Goal: Information Seeking & Learning: Learn about a topic

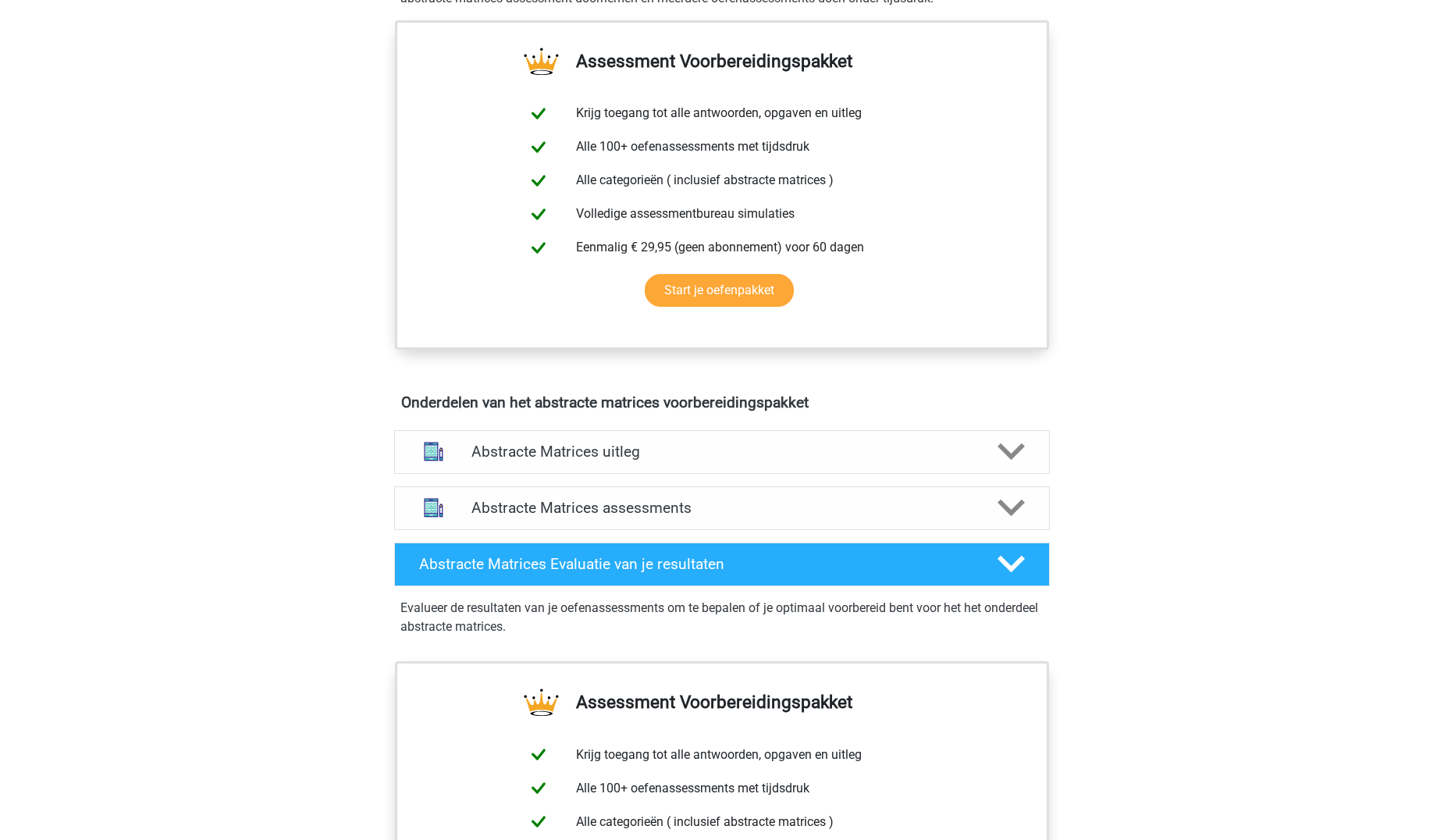
scroll to position [624, 0]
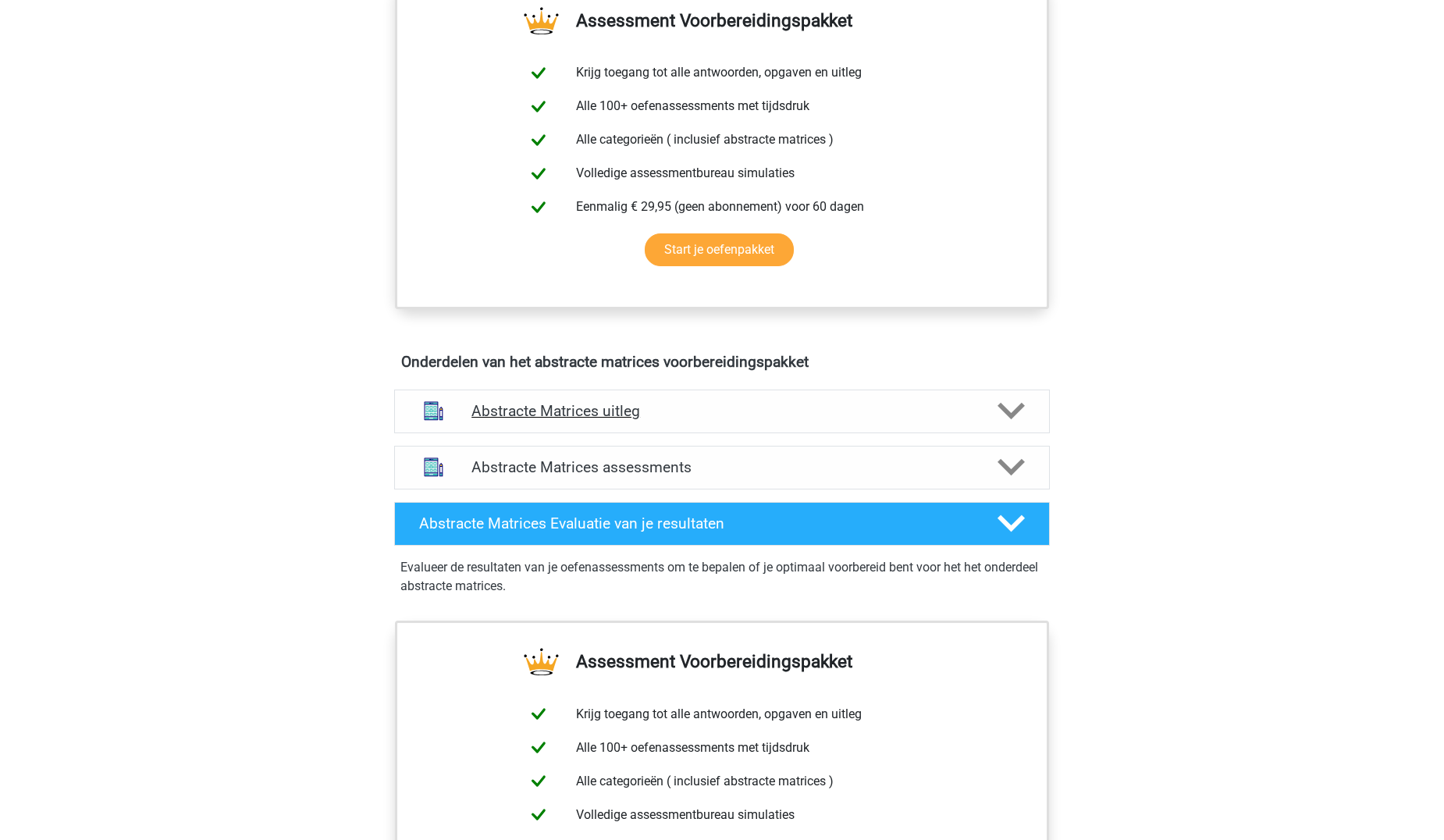
click at [590, 411] on h4 "Abstracte Matrices uitleg" at bounding box center [722, 410] width 501 height 18
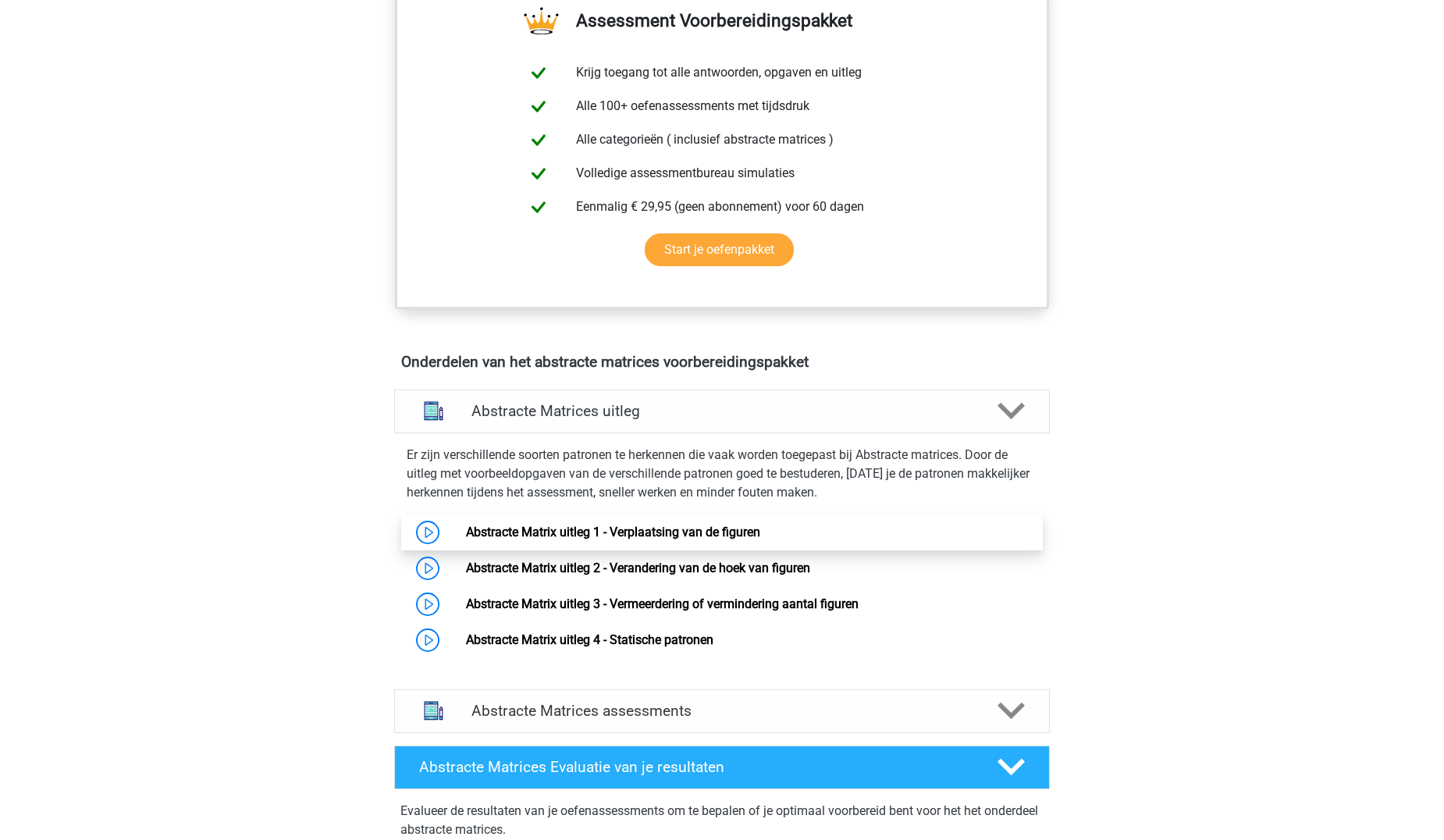
click at [466, 534] on link "Abstracte Matrix uitleg 1 - Verplaatsing van de figuren" at bounding box center [612, 532] width 294 height 15
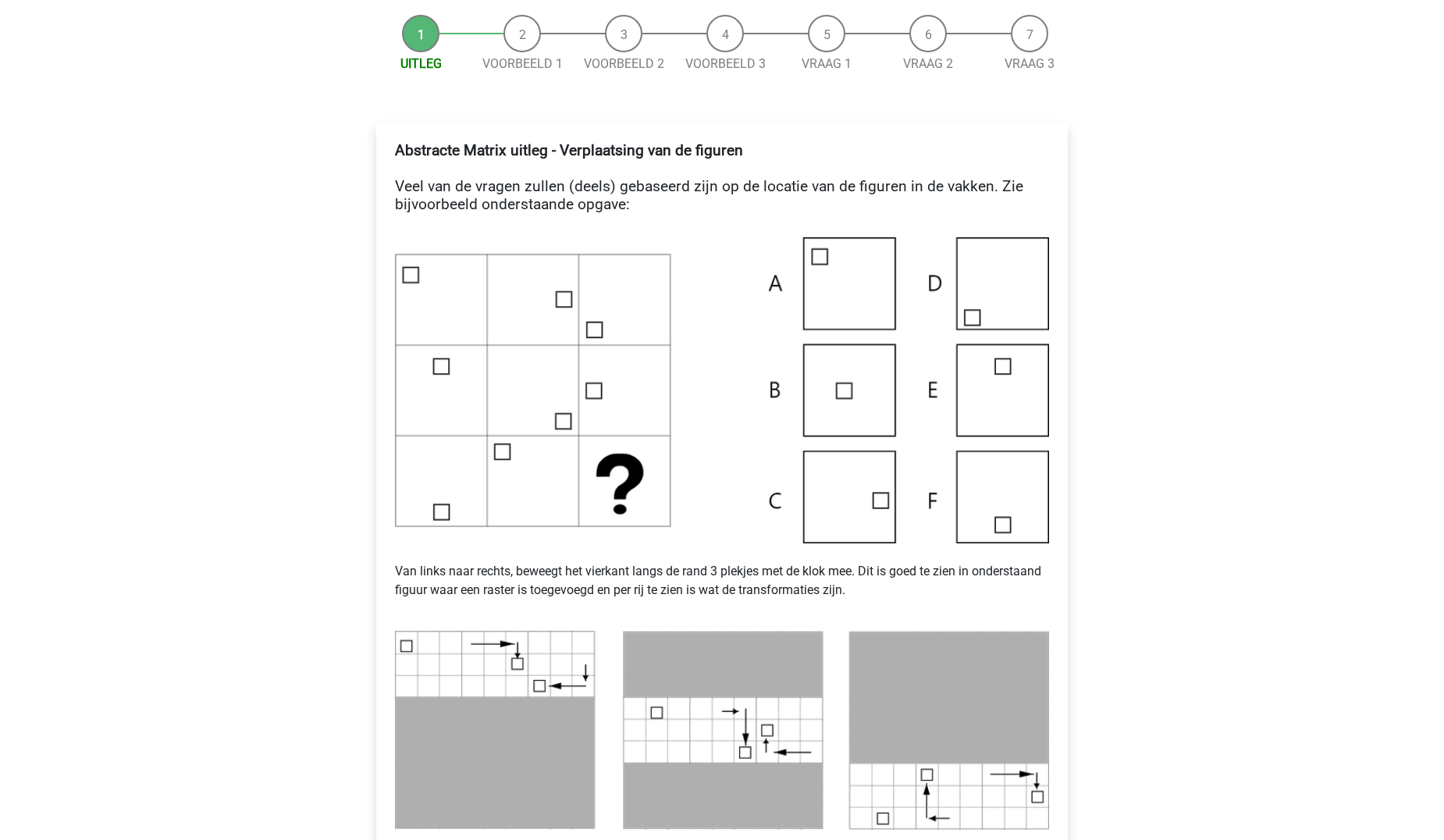
scroll to position [156, 0]
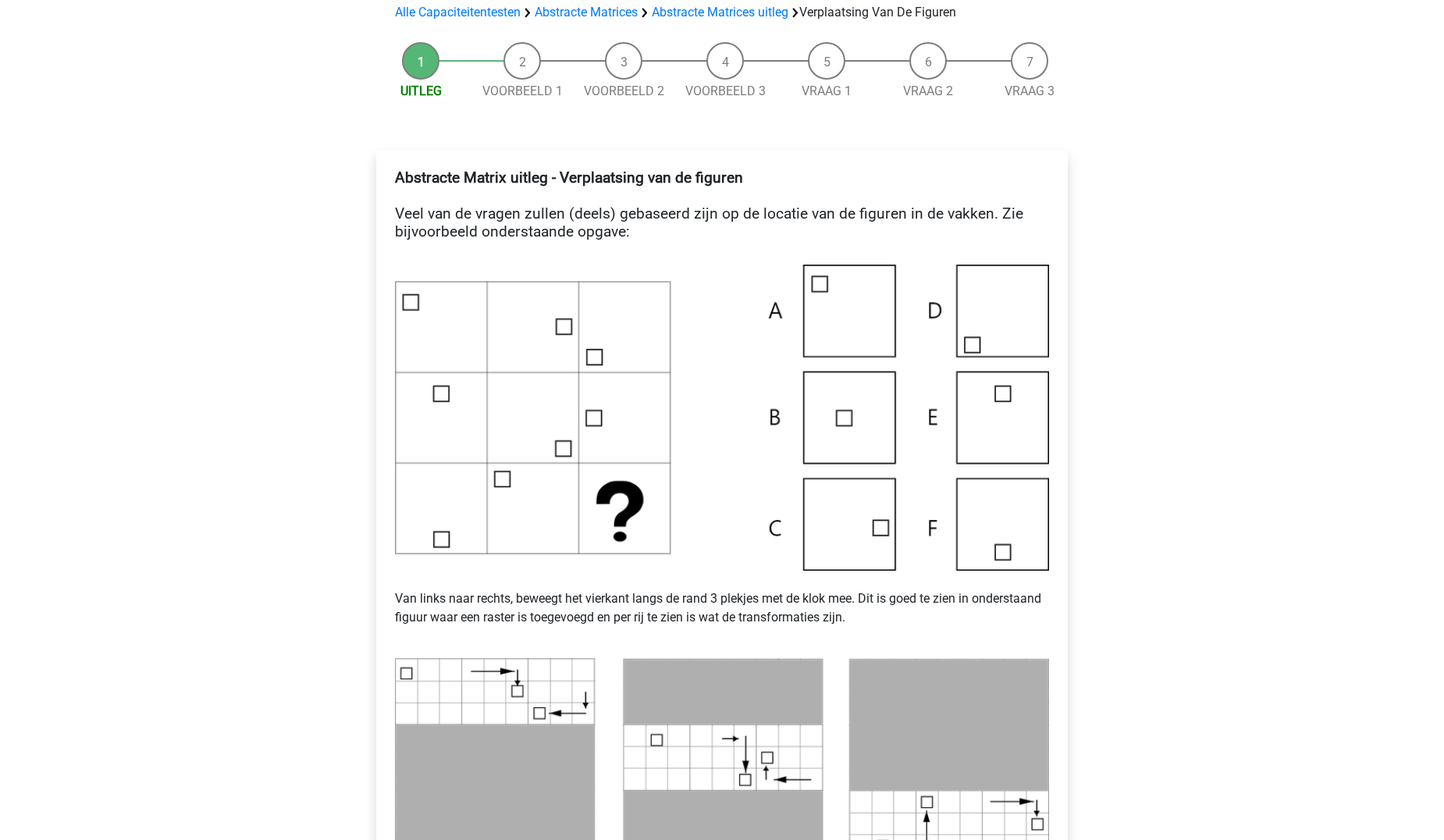
click at [992, 523] on img at bounding box center [721, 417] width 654 height 306
click at [982, 405] on img at bounding box center [721, 417] width 654 height 306
click at [987, 305] on img at bounding box center [721, 417] width 654 height 306
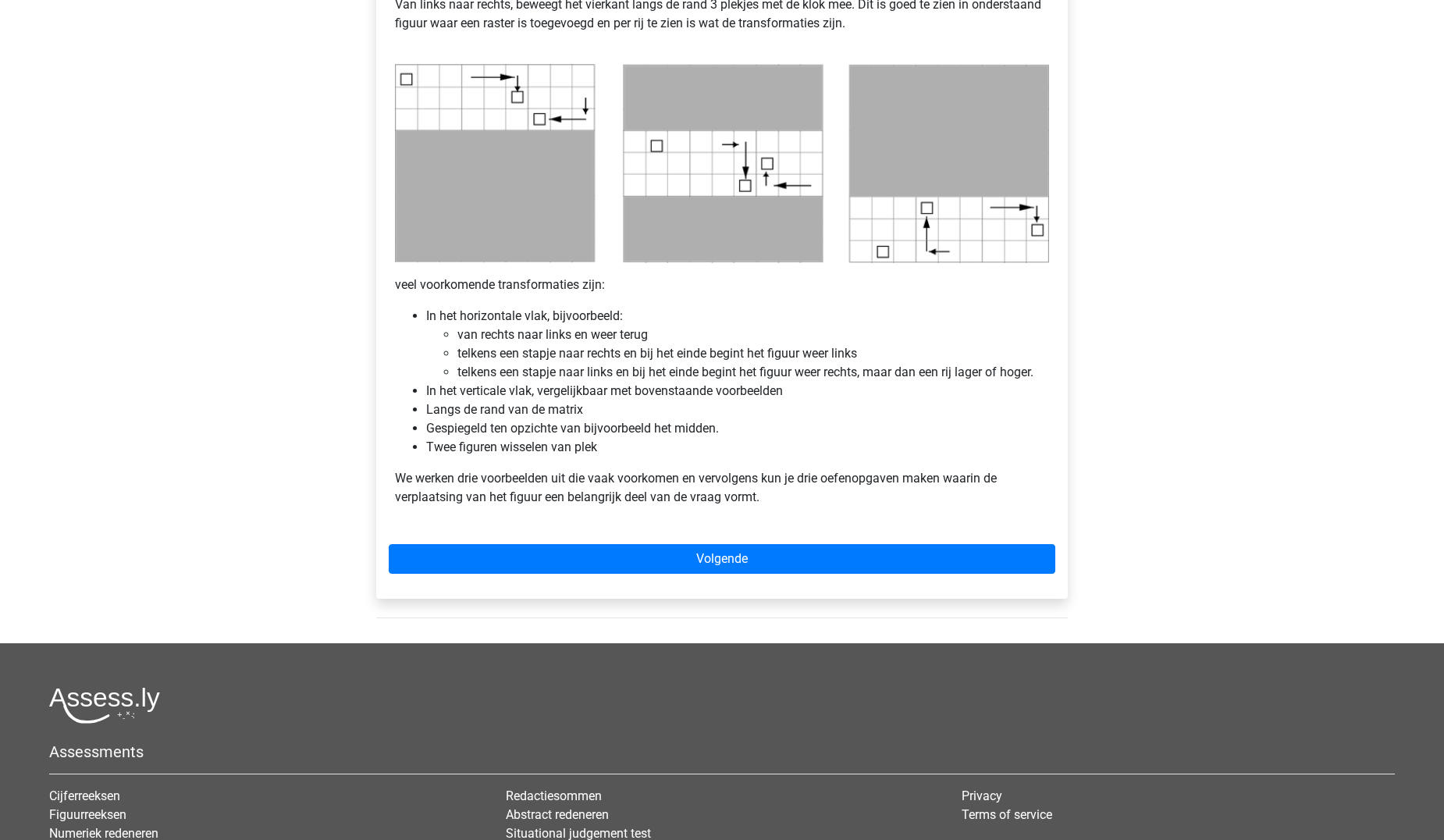
scroll to position [781, 0]
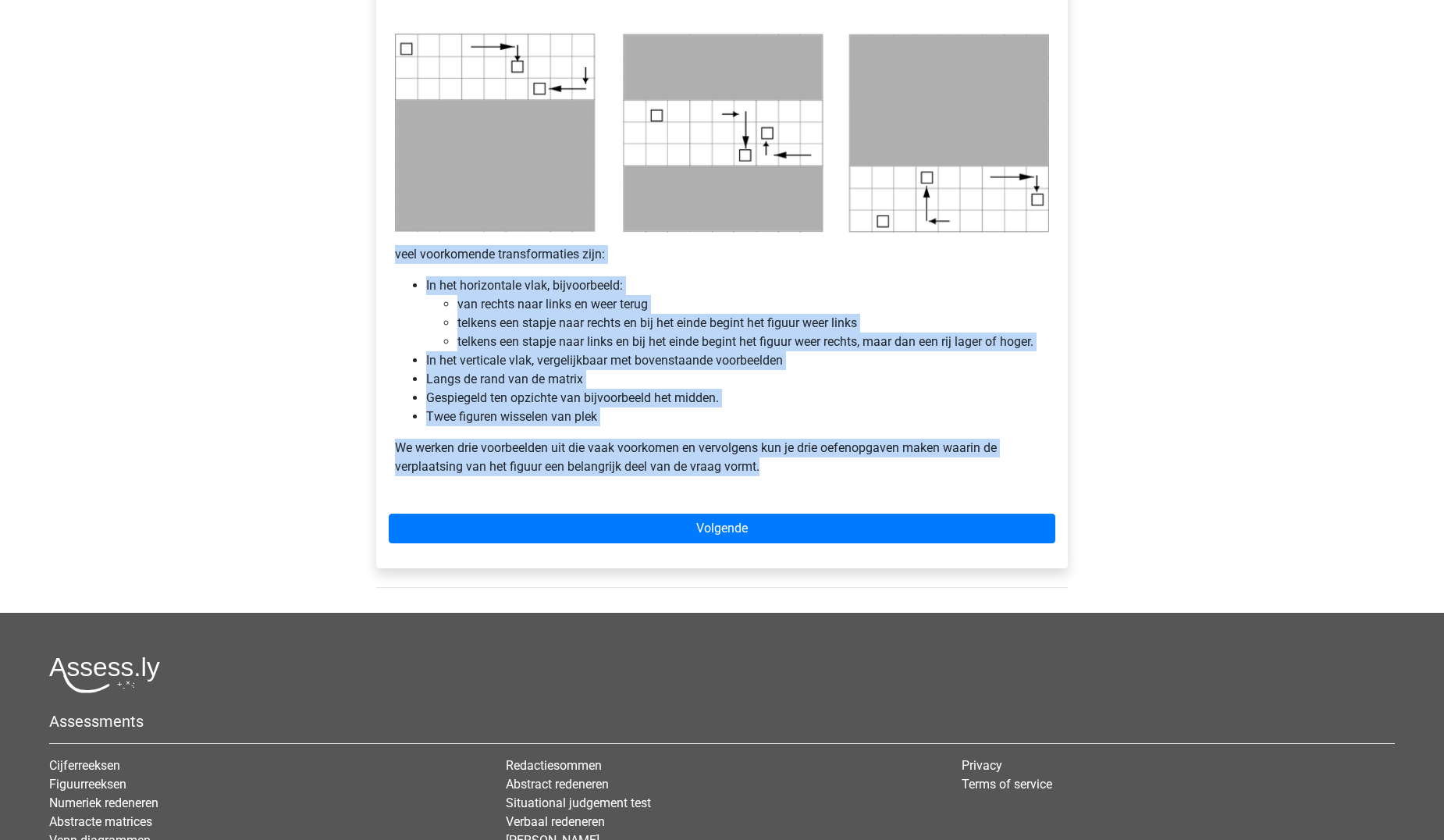
drag, startPoint x: 434, startPoint y: 271, endPoint x: 770, endPoint y: 479, distance: 395.2
click at [770, 479] on div "Abstracte Matrix uitleg - Verplaatsing van de figuren Veel van de vragen zullen…" at bounding box center [722, 47] width 692 height 1042
copy div "veel voorkomende transformaties zijn: In het horizontale vlak, bijvoorbeeld: va…"
click at [221, 366] on div "Registreer Nederlands English" at bounding box center [722, 121] width 1444 height 1805
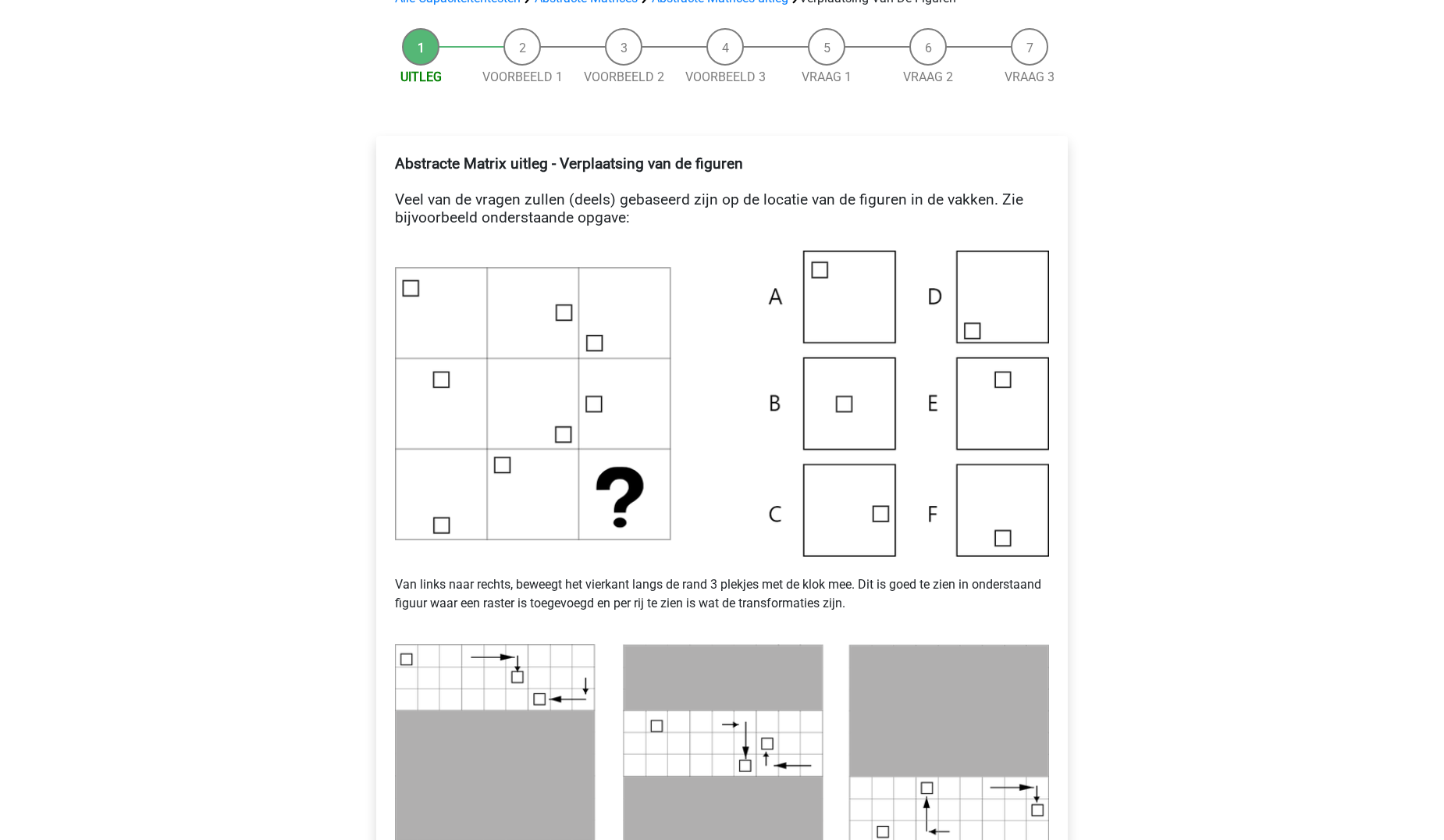
scroll to position [156, 0]
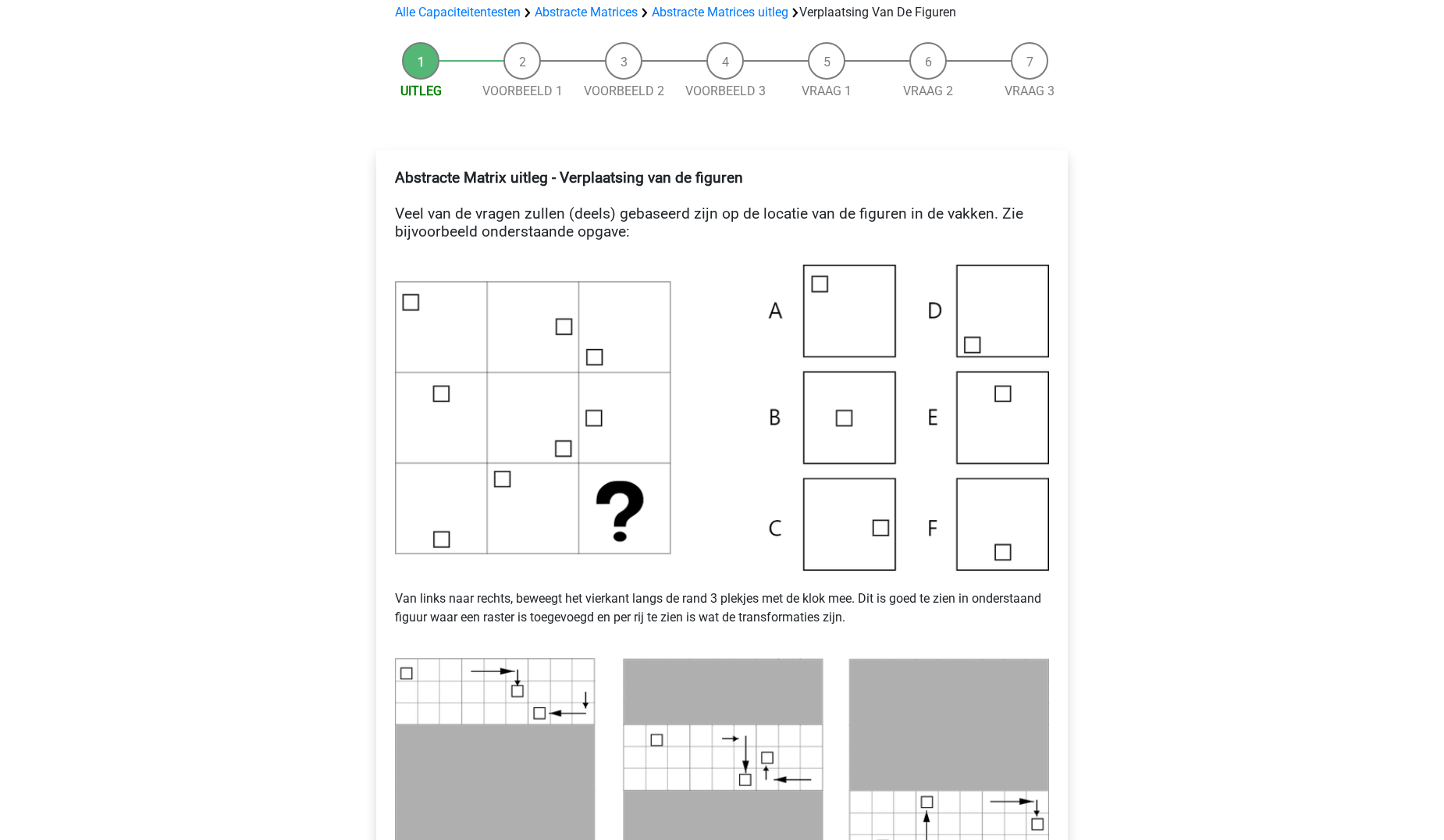
click at [848, 539] on img at bounding box center [721, 417] width 654 height 306
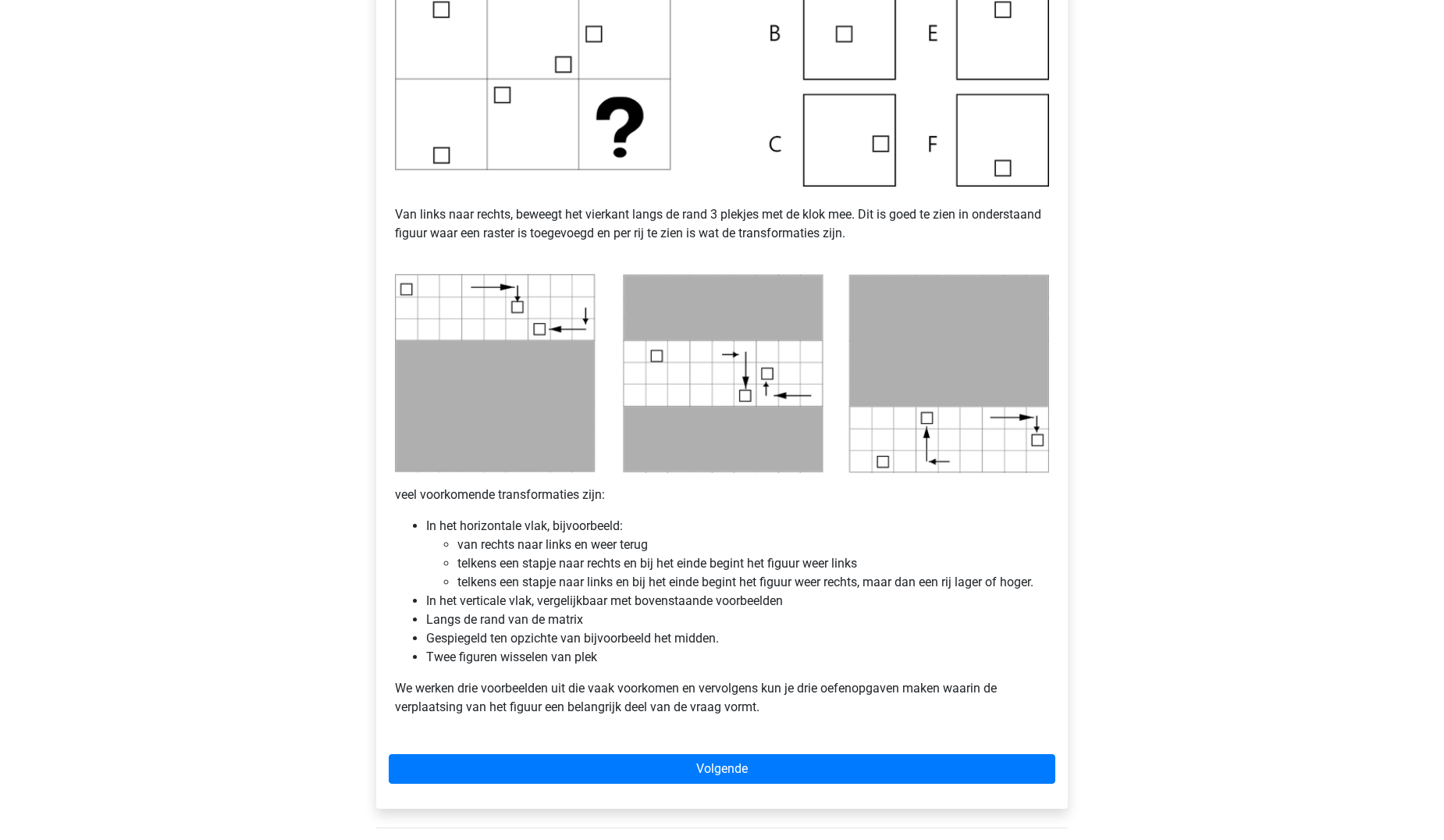
scroll to position [546, 0]
